Goal: Task Accomplishment & Management: Manage account settings

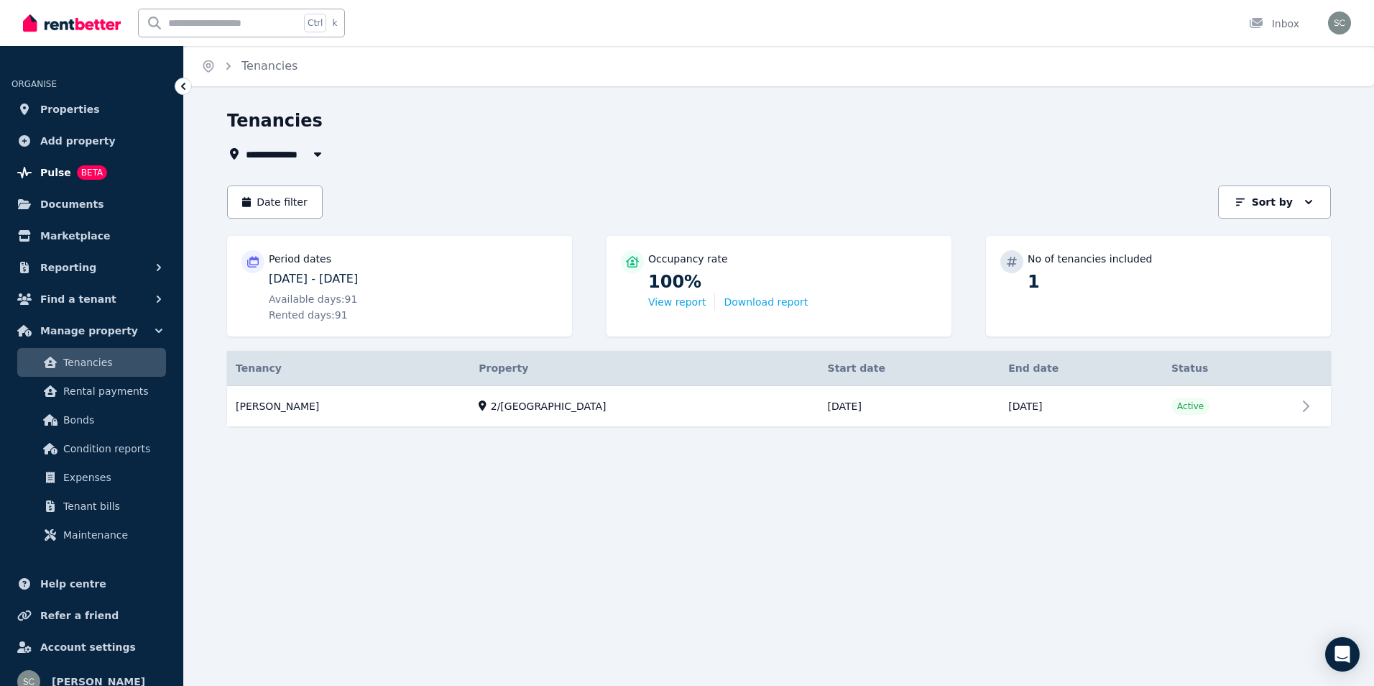
click at [59, 172] on span "Pulse" at bounding box center [55, 172] width 31 height 17
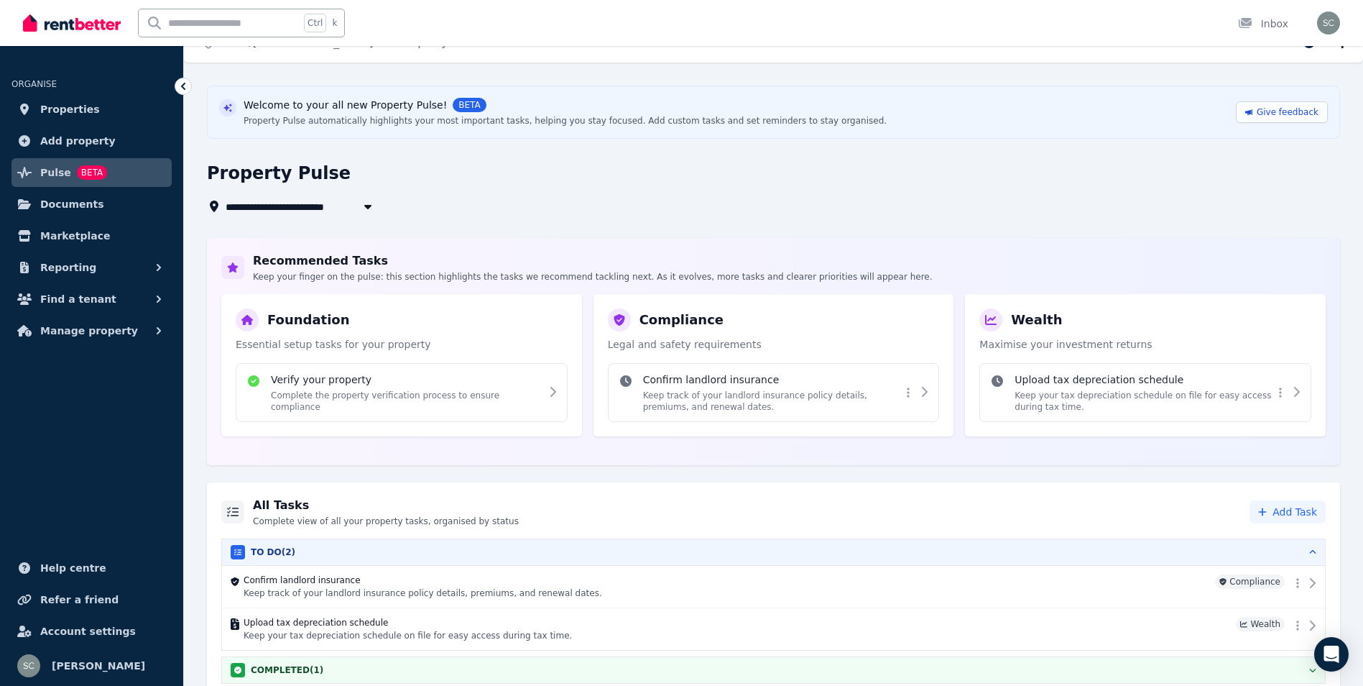
scroll to position [36, 0]
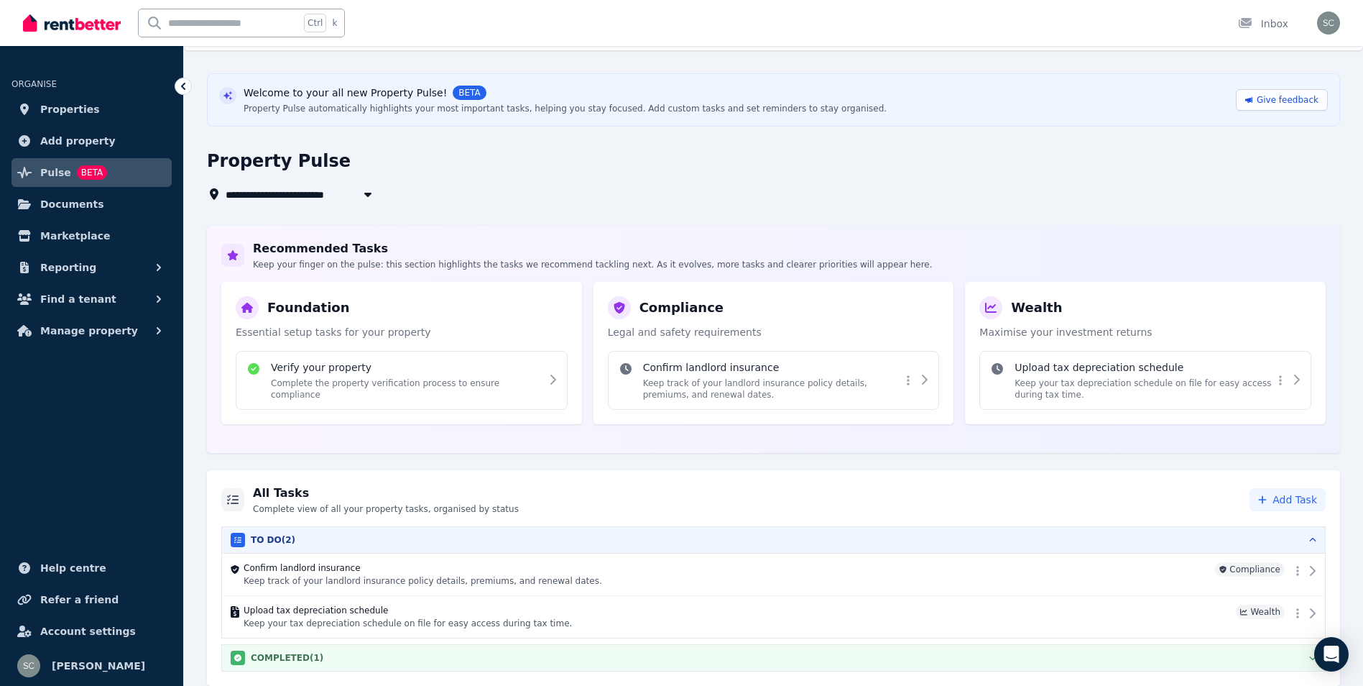
click at [341, 660] on div "COMPLETED ( 1 )" at bounding box center [774, 657] width 1086 height 14
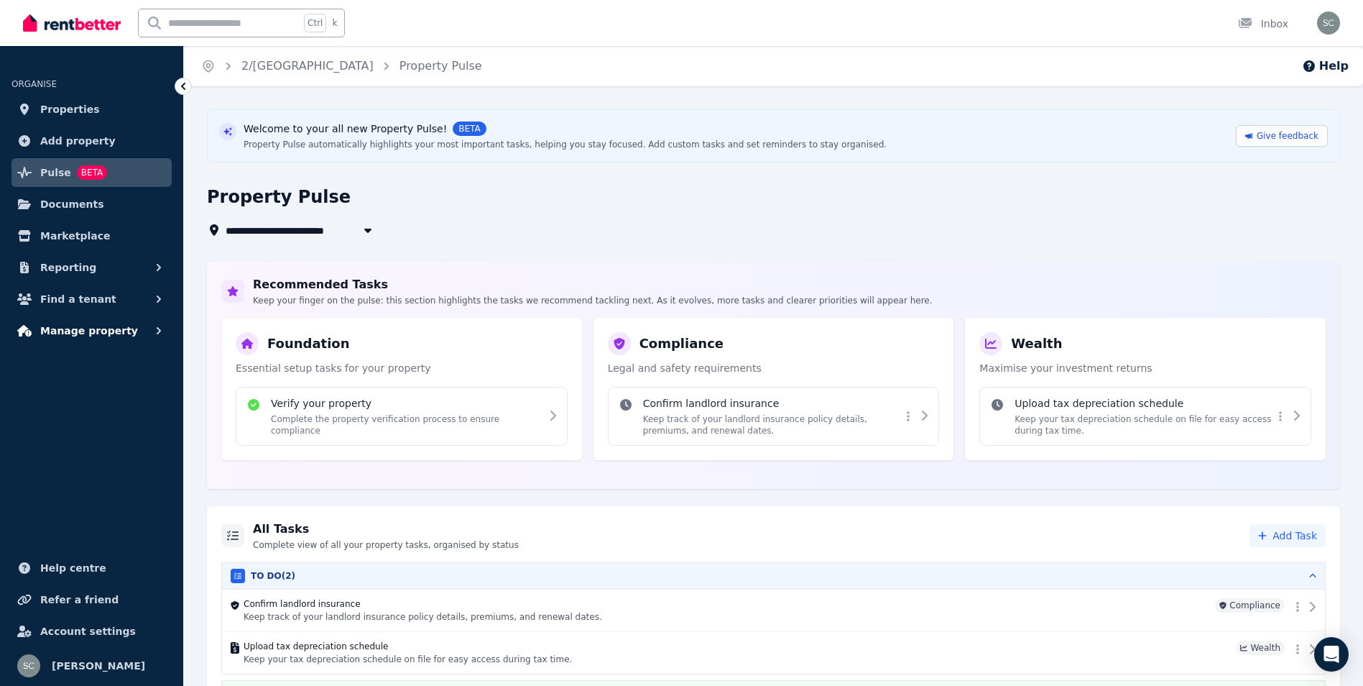
click at [86, 331] on span "Manage property" at bounding box center [89, 330] width 98 height 17
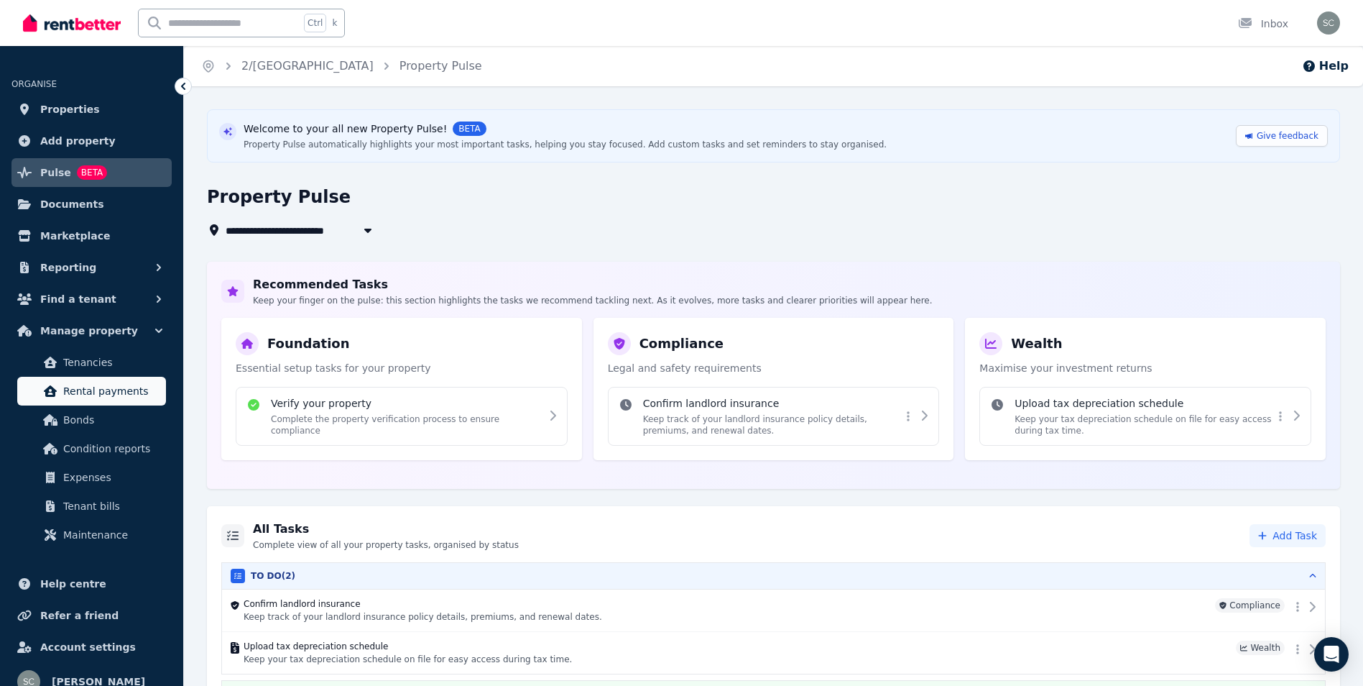
click at [101, 390] on span "Rental payments" at bounding box center [111, 390] width 97 height 17
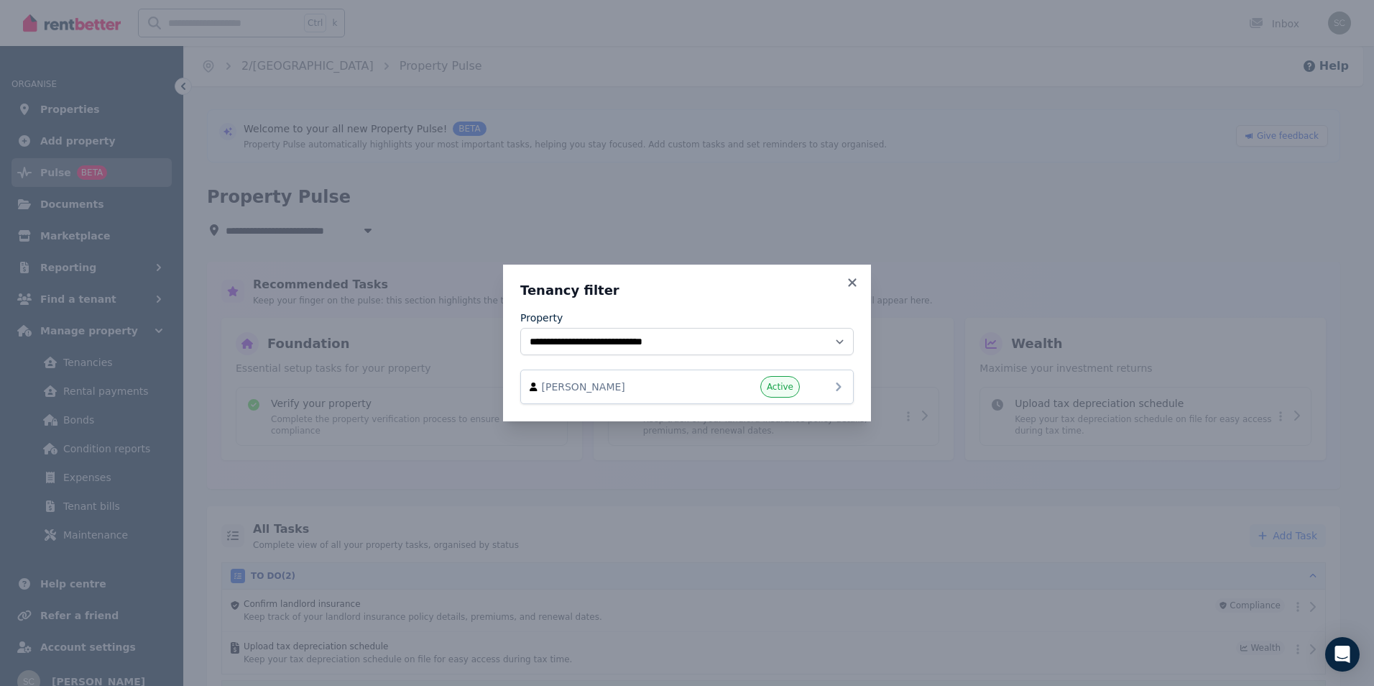
click at [823, 392] on div "[PERSON_NAME] Active" at bounding box center [687, 387] width 315 height 22
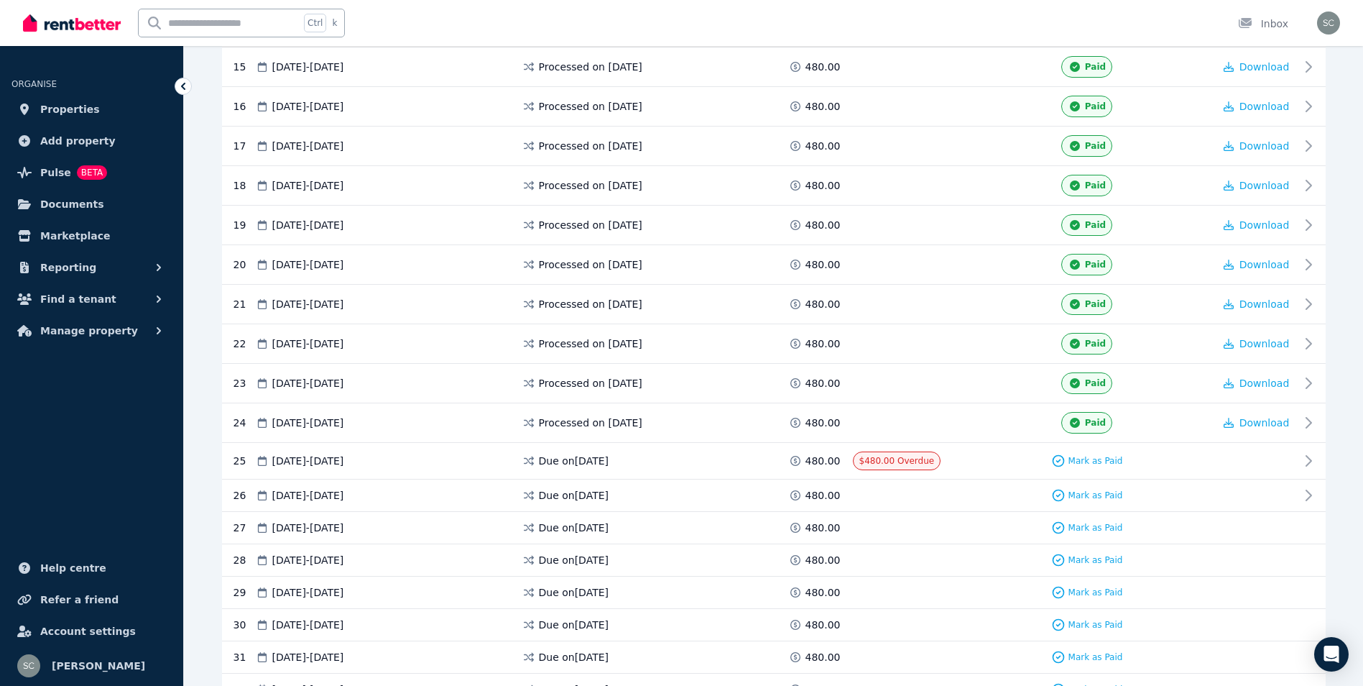
scroll to position [934, 0]
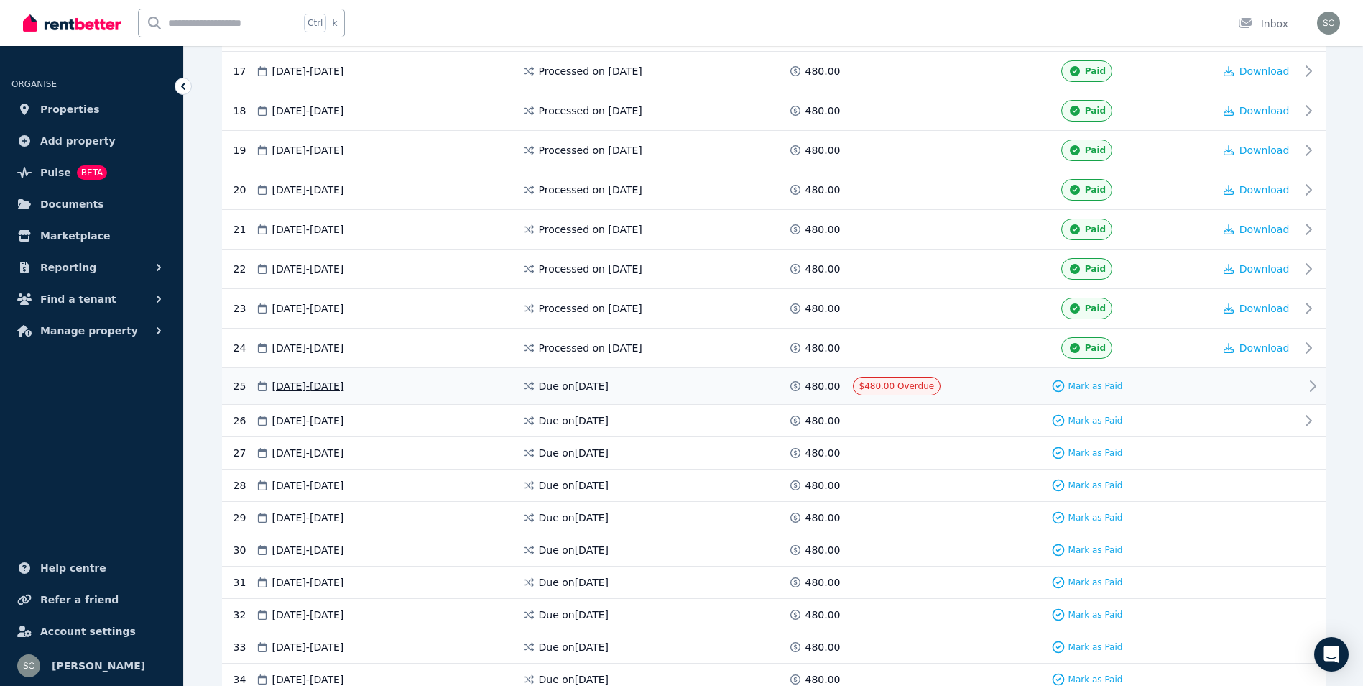
click at [1109, 387] on span "Mark as Paid" at bounding box center [1096, 385] width 55 height 11
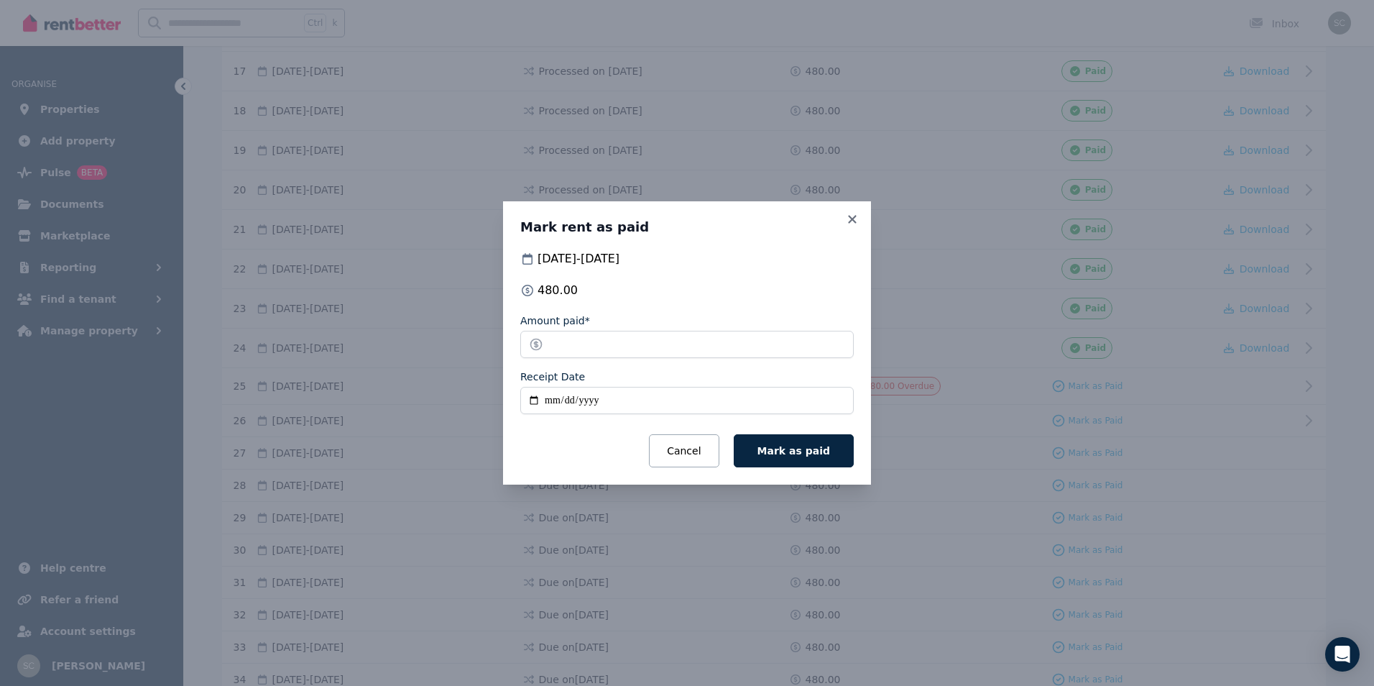
click at [556, 399] on input "Receipt Date" at bounding box center [686, 400] width 333 height 27
type input "**********"
click at [786, 449] on span "Mark as paid" at bounding box center [793, 450] width 73 height 11
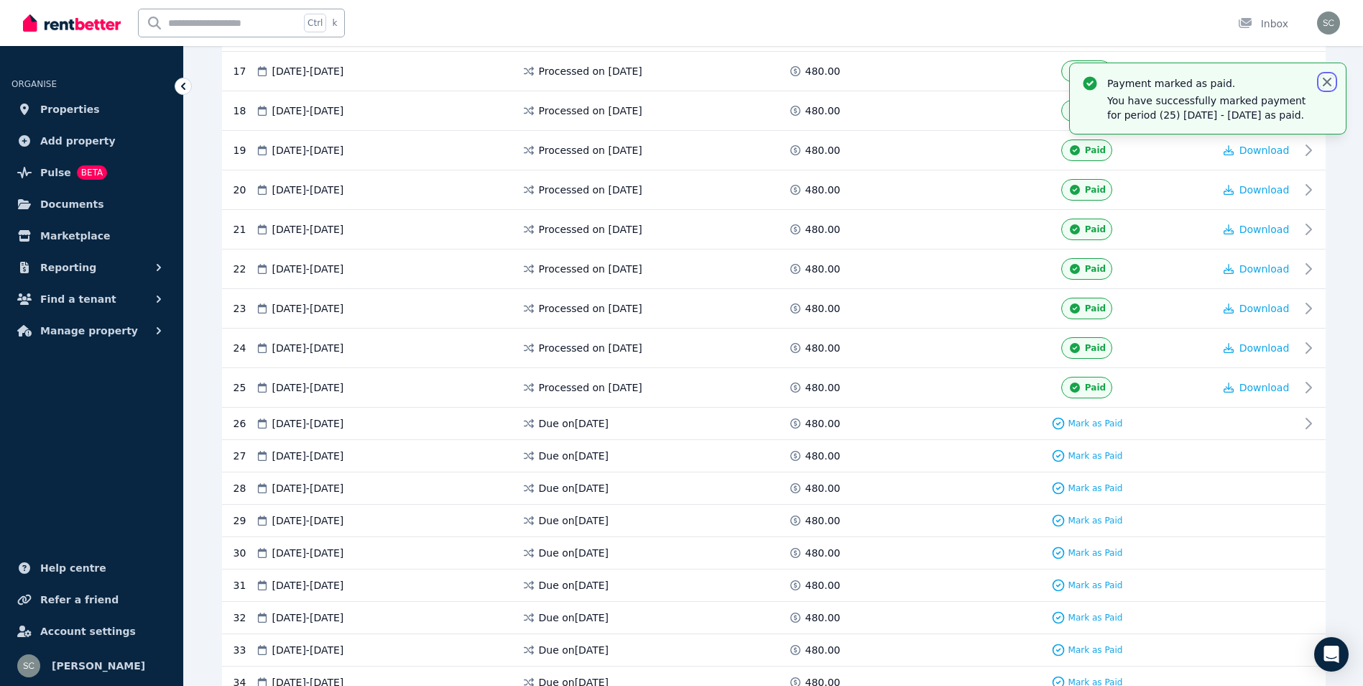
click at [1328, 82] on icon "button" at bounding box center [1327, 82] width 9 height 9
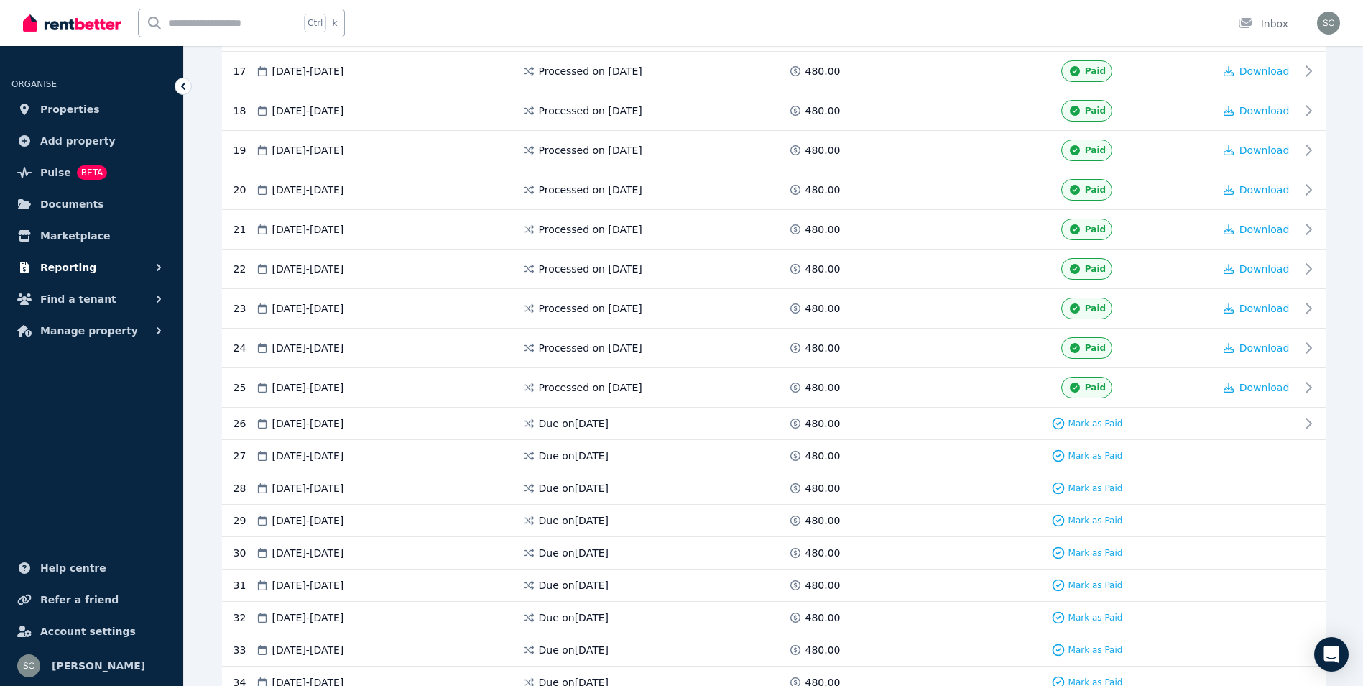
click at [155, 266] on icon "button" at bounding box center [159, 267] width 14 height 14
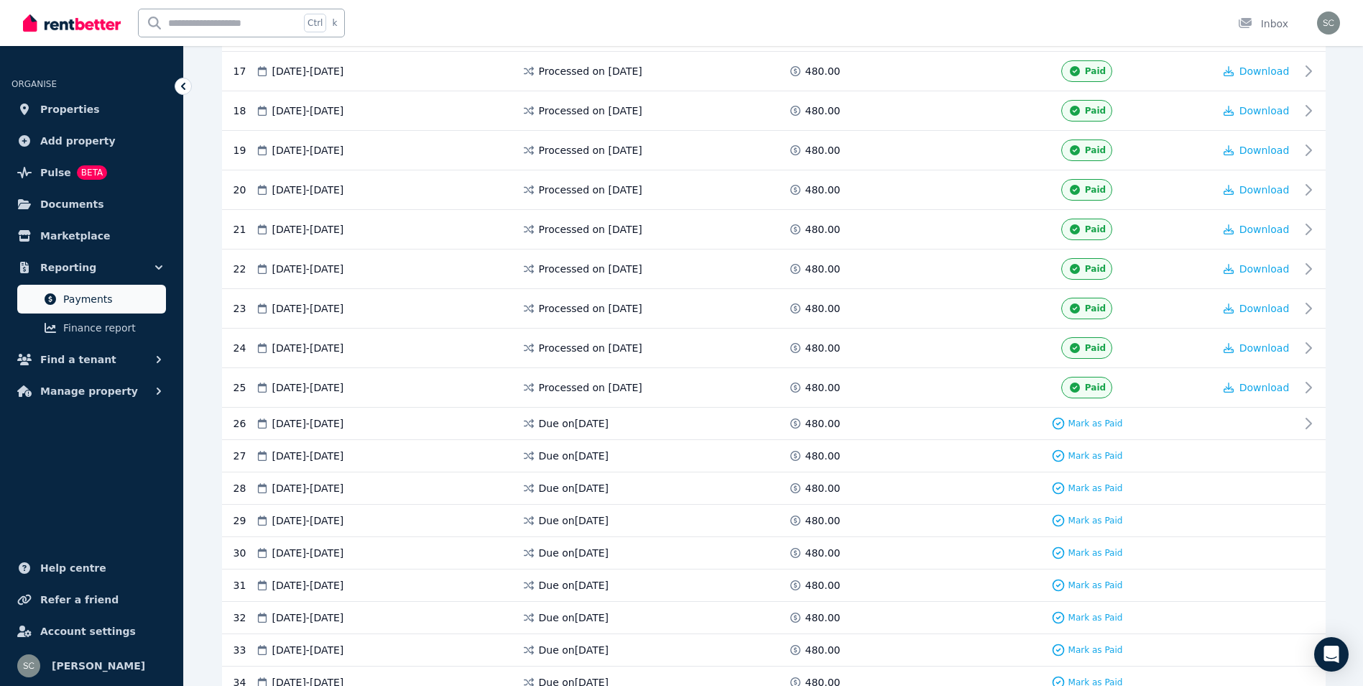
click at [112, 295] on span "Payments" at bounding box center [111, 298] width 97 height 17
